Goal: Task Accomplishment & Management: Use online tool/utility

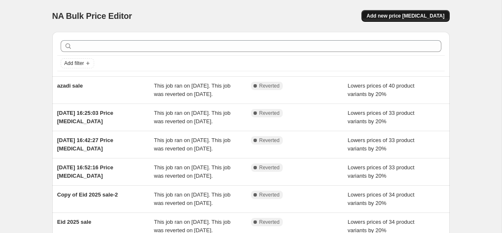
click at [418, 13] on span "Add new price [MEDICAL_DATA]" at bounding box center [405, 16] width 78 height 7
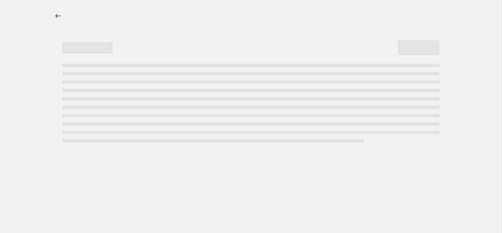
select select "percentage"
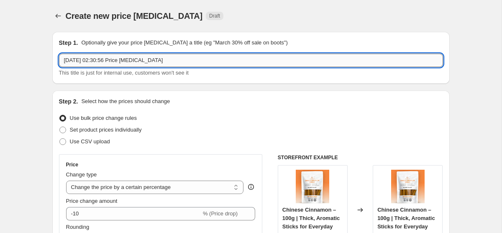
click at [197, 61] on input "[DATE] 02:30:56 Price [MEDICAL_DATA]" at bounding box center [251, 60] width 384 height 13
type input "new product sale 20%"
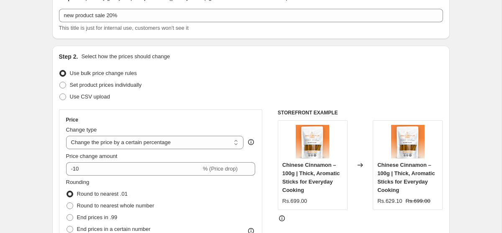
scroll to position [49, 0]
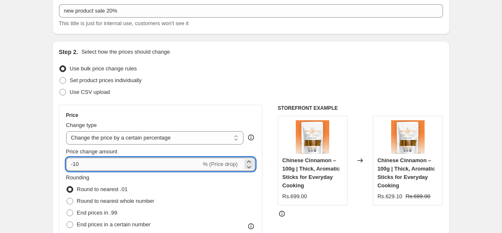
click at [85, 168] on input "-10" at bounding box center [133, 163] width 135 height 13
type input "-1"
type input "-20"
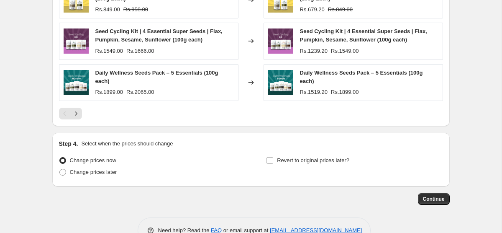
scroll to position [595, 0]
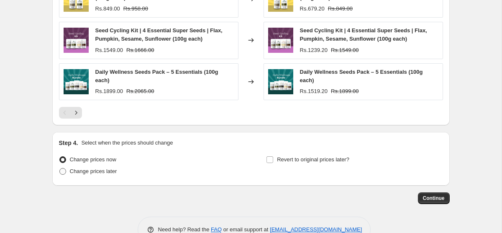
click at [82, 171] on span "Change prices later" at bounding box center [93, 171] width 47 height 6
click at [60, 168] on input "Change prices later" at bounding box center [59, 168] width 0 height 0
radio input "true"
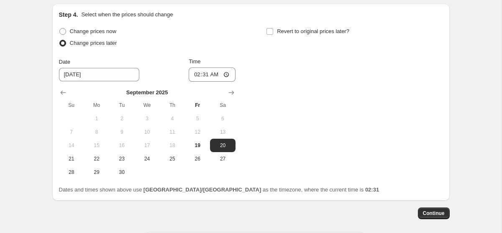
scroll to position [751, 0]
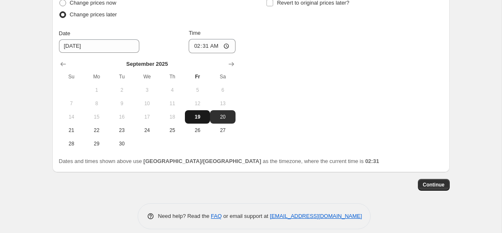
click at [199, 116] on span "19" at bounding box center [197, 116] width 18 height 7
type input "[DATE]"
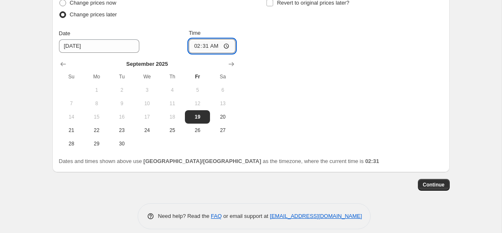
click at [191, 44] on input "02:31" at bounding box center [212, 46] width 47 height 14
click at [205, 44] on input "02:31" at bounding box center [212, 46] width 47 height 14
click at [194, 46] on input "02:31" at bounding box center [212, 46] width 47 height 14
click at [207, 46] on input "02:31" at bounding box center [212, 46] width 47 height 14
click at [211, 47] on input "02:31" at bounding box center [212, 46] width 47 height 14
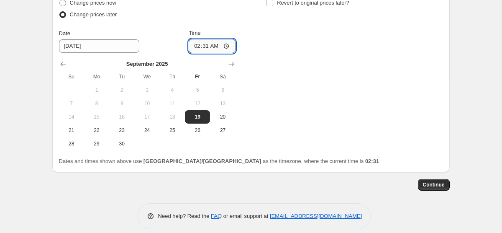
click at [196, 48] on input "02:31" at bounding box center [212, 46] width 47 height 14
type input "17:00"
click at [243, 49] on div "Change prices now Change prices later Date [DATE] Time 17:00 [DATE] Su Mo Tu We…" at bounding box center [251, 73] width 384 height 153
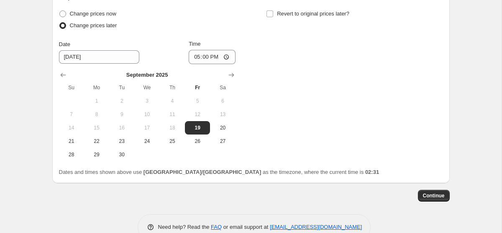
scroll to position [737, 0]
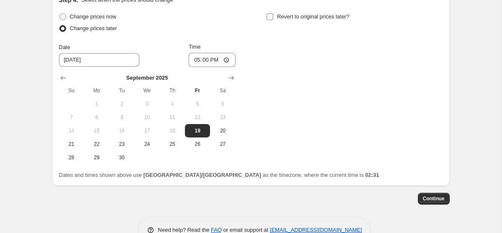
click at [270, 17] on input "Revert to original prices later?" at bounding box center [269, 16] width 7 height 7
checkbox input "true"
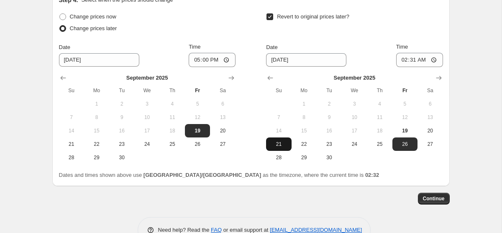
click at [277, 146] on span "21" at bounding box center [278, 144] width 18 height 7
type input "[DATE]"
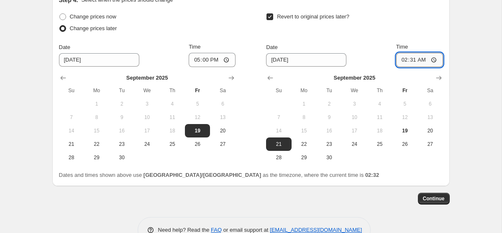
click at [403, 60] on input "02:31" at bounding box center [419, 60] width 47 height 14
type input "23:59"
click at [424, 12] on div "Revert to original prices later?" at bounding box center [354, 23] width 177 height 25
click at [427, 194] on button "Continue" at bounding box center [434, 198] width 32 height 12
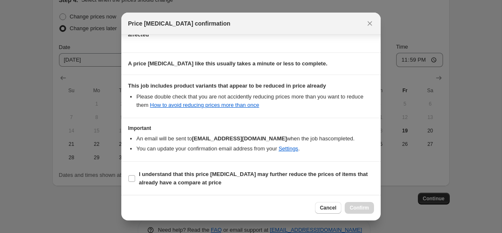
scroll to position [118, 0]
click at [148, 177] on span "I understand that this price [MEDICAL_DATA] may further reduce the prices of it…" at bounding box center [256, 177] width 235 height 17
click at [135, 177] on input "I understand that this price [MEDICAL_DATA] may further reduce the prices of it…" at bounding box center [131, 177] width 7 height 7
checkbox input "true"
click at [370, 25] on icon "Close" at bounding box center [370, 23] width 8 height 8
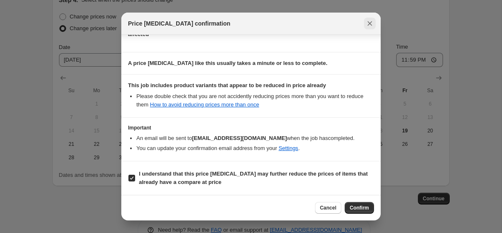
scroll to position [737, 0]
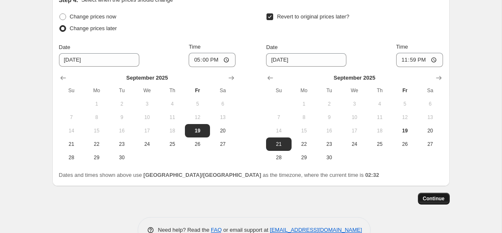
click at [434, 197] on span "Continue" at bounding box center [434, 198] width 22 height 7
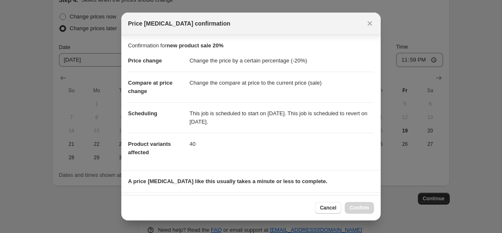
scroll to position [118, 0]
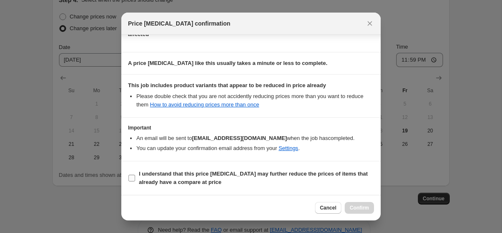
click at [132, 174] on label "I understand that this price [MEDICAL_DATA] may further reduce the prices of it…" at bounding box center [251, 178] width 246 height 20
click at [132, 174] on input "I understand that this price [MEDICAL_DATA] may further reduce the prices of it…" at bounding box center [131, 177] width 7 height 7
checkbox input "true"
click at [355, 205] on span "Confirm" at bounding box center [359, 207] width 19 height 7
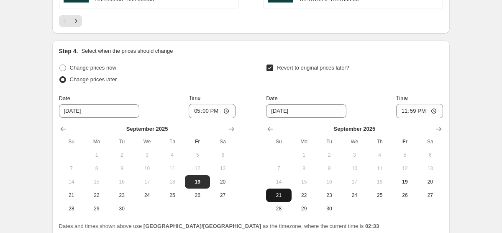
scroll to position [811, 0]
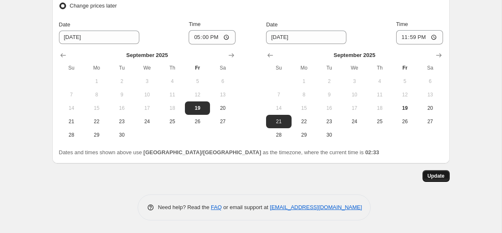
click at [435, 174] on span "Update" at bounding box center [436, 175] width 17 height 7
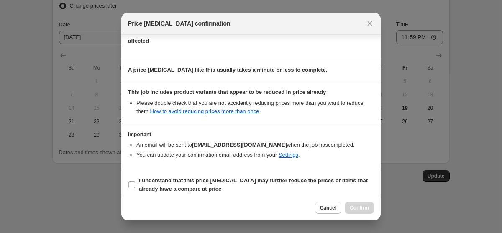
scroll to position [118, 0]
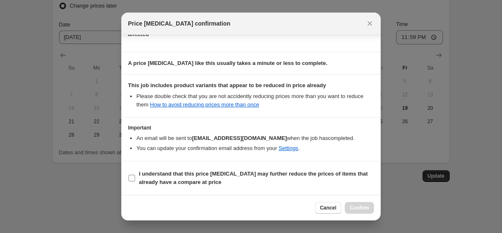
click at [169, 174] on b "I understand that this price [MEDICAL_DATA] may further reduce the prices of it…" at bounding box center [253, 177] width 229 height 15
click at [135, 174] on input "I understand that this price [MEDICAL_DATA] may further reduce the prices of it…" at bounding box center [131, 177] width 7 height 7
checkbox input "true"
click at [373, 23] on icon "Close" at bounding box center [370, 23] width 8 height 8
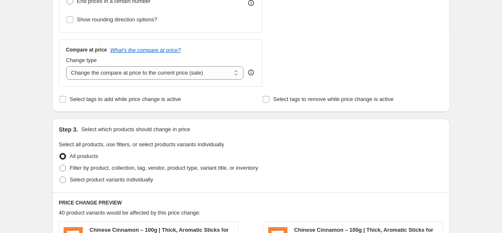
scroll to position [0, 0]
